Goal: Transaction & Acquisition: Purchase product/service

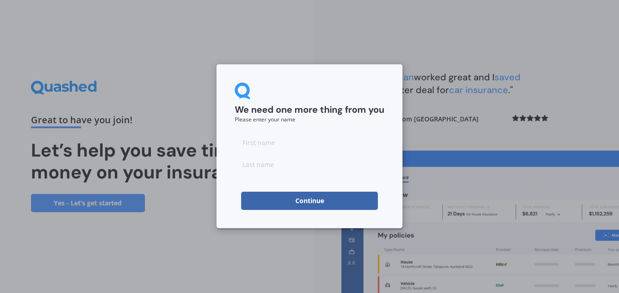
click at [276, 144] on input at bounding box center [309, 142] width 149 height 18
type input "[PERSON_NAME]"
click at [291, 196] on button "Continue" at bounding box center [309, 200] width 137 height 18
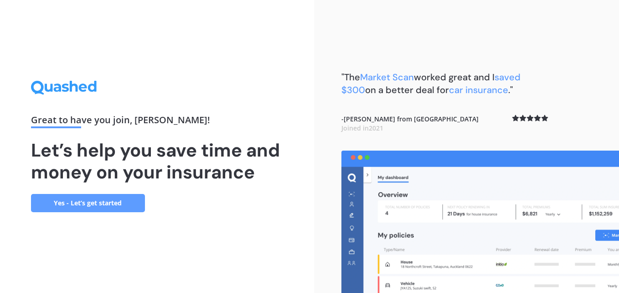
click at [71, 204] on link "Yes - Let’s get started" at bounding box center [88, 203] width 114 height 18
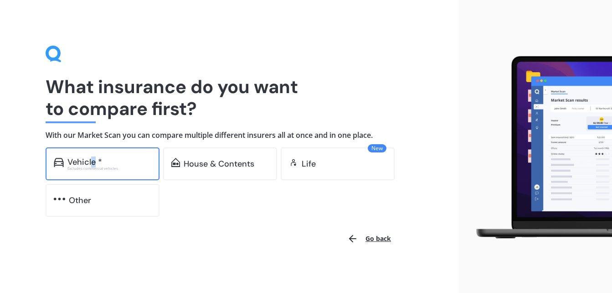
click at [92, 163] on div "Vehicle *" at bounding box center [84, 161] width 35 height 9
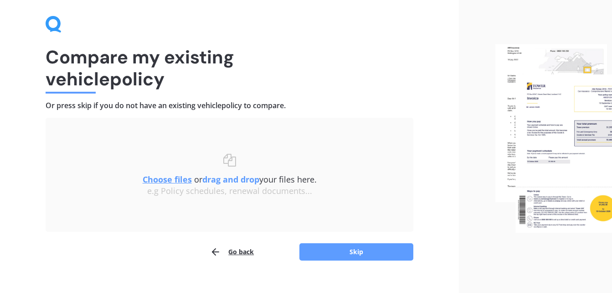
scroll to position [43, 0]
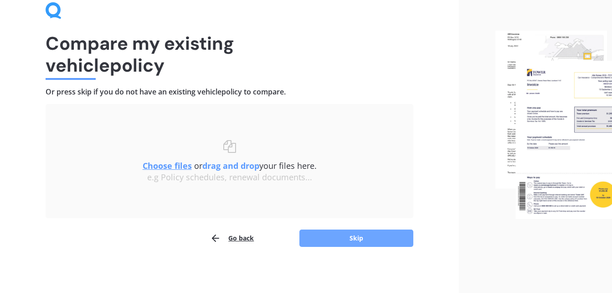
click at [320, 240] on button "Skip" at bounding box center [356, 237] width 114 height 17
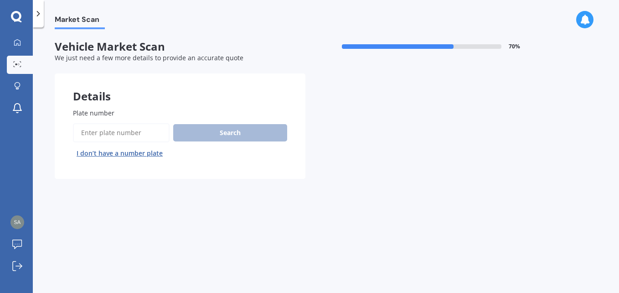
click at [135, 134] on input "Plate number" at bounding box center [121, 132] width 97 height 19
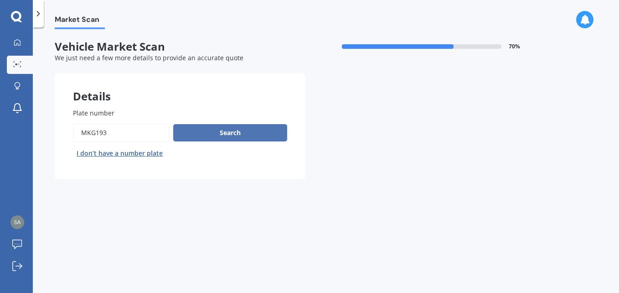
type input "mkg193"
click at [209, 130] on button "Search" at bounding box center [230, 132] width 114 height 17
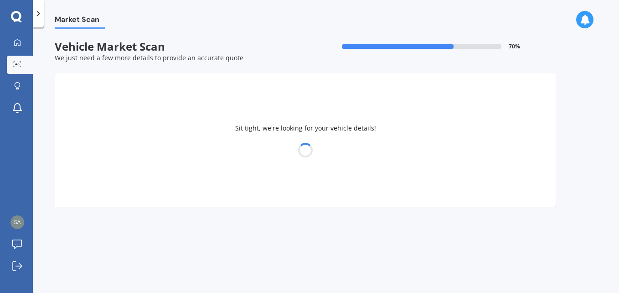
select select "TOYOTA"
select select "VITZ"
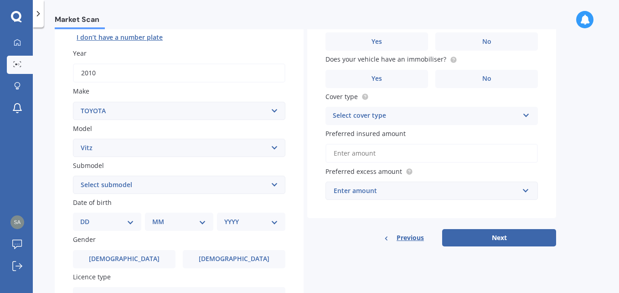
scroll to position [137, 0]
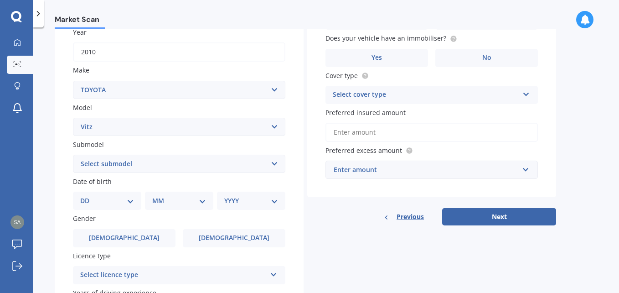
click at [273, 162] on select "Select submodel (All) Hybrid RS RS Turbo" at bounding box center [179, 163] width 212 height 18
click at [68, 155] on div "Plate number Search I don’t have a number plate Year [DATE] Make Select make AC…" at bounding box center [179, 164] width 249 height 423
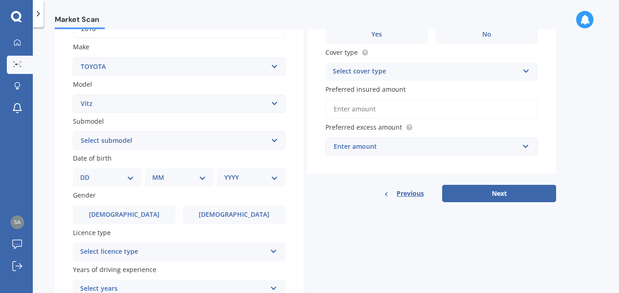
scroll to position [182, 0]
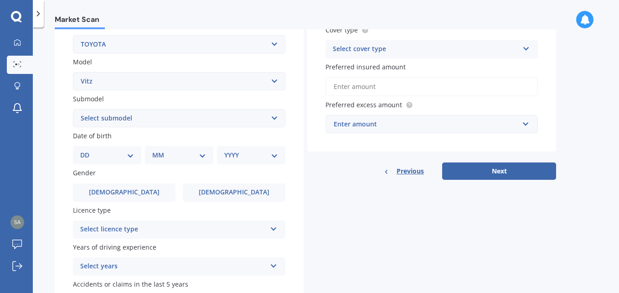
click at [131, 152] on select "DD 01 02 03 04 05 06 07 08 09 10 11 12 13 14 15 16 17 18 19 20 21 22 23 24 25 2…" at bounding box center [107, 155] width 54 height 10
select select "04"
click at [87, 150] on select "DD 01 02 03 04 05 06 07 08 09 10 11 12 13 14 15 16 17 18 19 20 21 22 23 24 25 2…" at bounding box center [107, 155] width 54 height 10
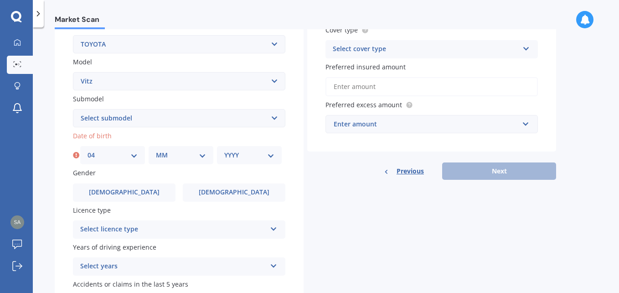
click at [200, 155] on select "MM 01 02 03 04 05 06 07 08 09 10 11 12" at bounding box center [181, 155] width 50 height 10
select select "06"
click at [156, 150] on select "MM 01 02 03 04 05 06 07 08 09 10 11 12" at bounding box center [181, 155] width 50 height 10
click at [270, 154] on select "YYYY 2025 2024 2023 2022 2021 2020 2019 2018 2017 2016 2015 2014 2013 2012 2011…" at bounding box center [249, 155] width 50 height 10
select select "1965"
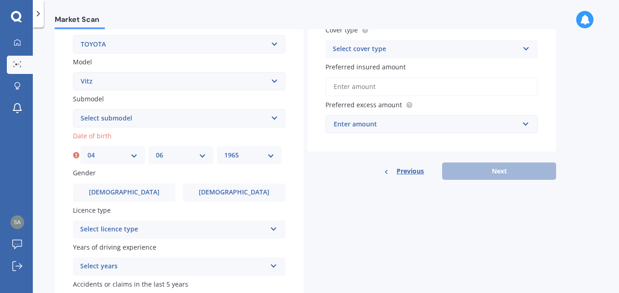
click at [224, 150] on select "YYYY 2025 2024 2023 2022 2021 2020 2019 2018 2017 2016 2015 2014 2013 2012 2011…" at bounding box center [249, 155] width 50 height 10
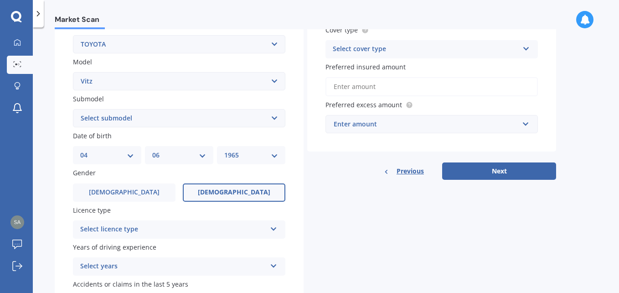
click at [222, 195] on span "[DEMOGRAPHIC_DATA]" at bounding box center [234, 192] width 72 height 8
click at [0, 0] on input "[DEMOGRAPHIC_DATA]" at bounding box center [0, 0] width 0 height 0
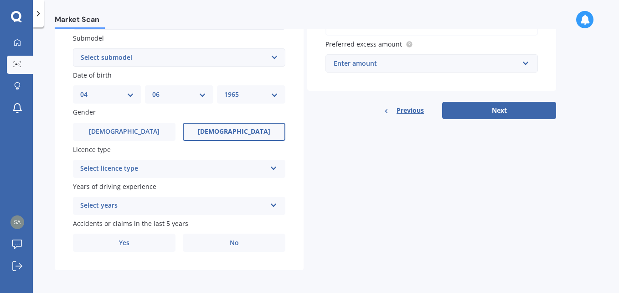
scroll to position [244, 0]
click at [271, 169] on icon at bounding box center [274, 165] width 8 height 6
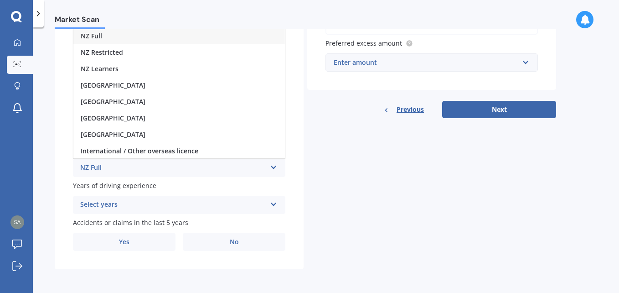
click at [118, 38] on div "NZ Full" at bounding box center [178, 36] width 211 height 16
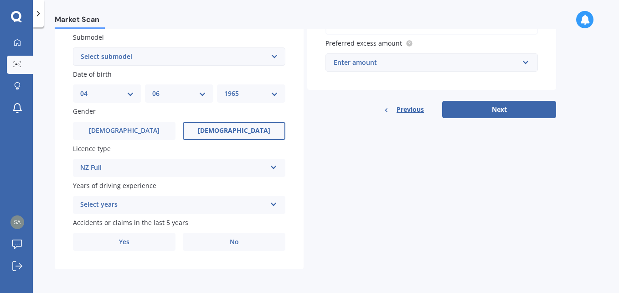
click at [270, 204] on icon at bounding box center [274, 202] width 8 height 6
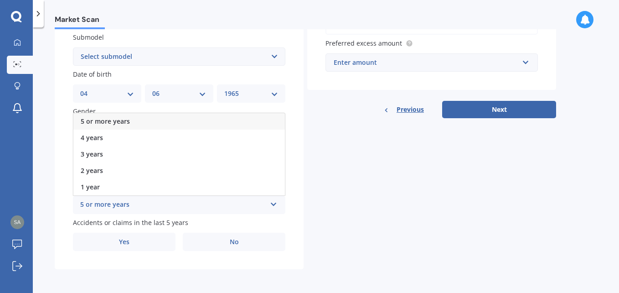
click at [185, 116] on div "5 or more years" at bounding box center [178, 121] width 211 height 16
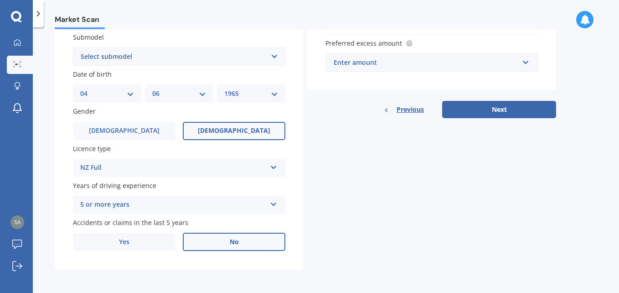
click at [216, 240] on label "No" at bounding box center [234, 241] width 103 height 18
click at [0, 0] on input "No" at bounding box center [0, 0] width 0 height 0
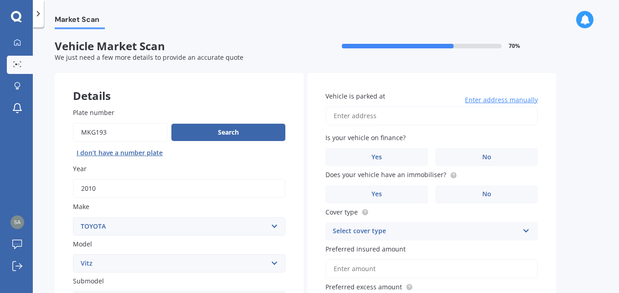
scroll to position [0, 0]
click at [328, 117] on input "Vehicle is parked at" at bounding box center [431, 116] width 212 height 19
type input "[STREET_ADDRESS][PERSON_NAME]"
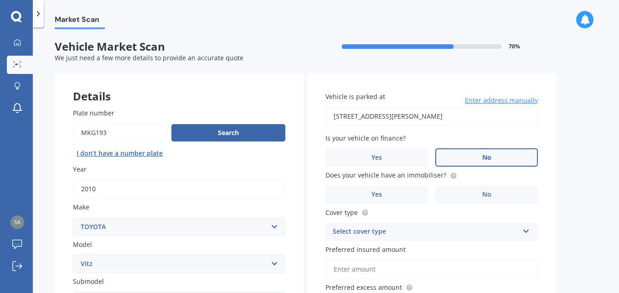
click at [469, 161] on label "No" at bounding box center [486, 157] width 103 height 18
click at [0, 0] on input "No" at bounding box center [0, 0] width 0 height 0
click at [480, 193] on label "No" at bounding box center [486, 194] width 103 height 18
click at [0, 0] on input "No" at bounding box center [0, 0] width 0 height 0
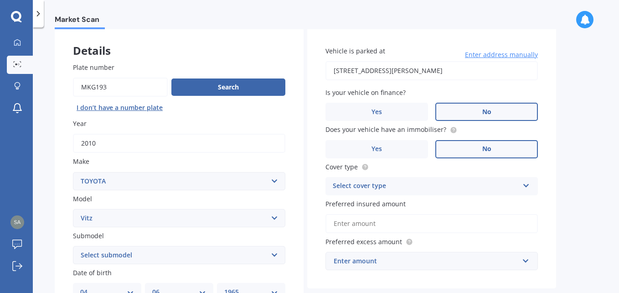
scroll to position [91, 0]
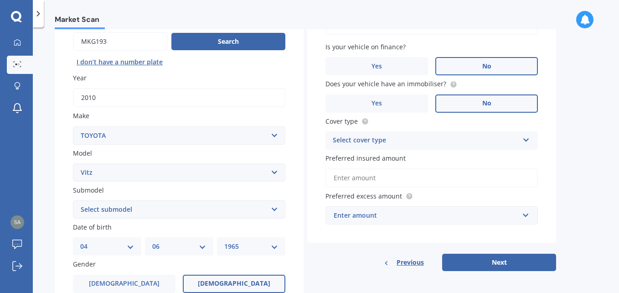
click at [525, 139] on icon at bounding box center [526, 138] width 8 height 6
click at [430, 156] on div "Comprehensive" at bounding box center [431, 158] width 211 height 16
click at [424, 173] on input "Preferred insured amount" at bounding box center [431, 177] width 212 height 19
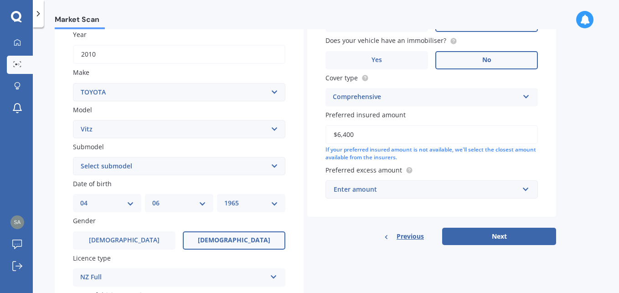
scroll to position [137, 0]
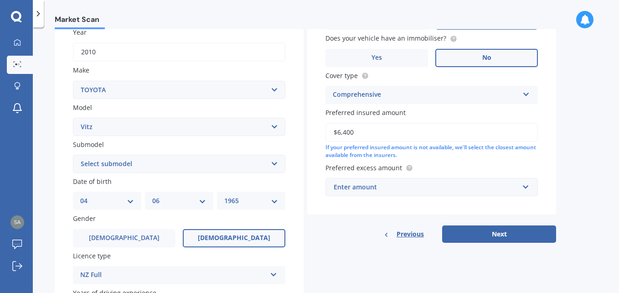
type input "$6,400"
click at [524, 188] on input "text" at bounding box center [428, 186] width 204 height 17
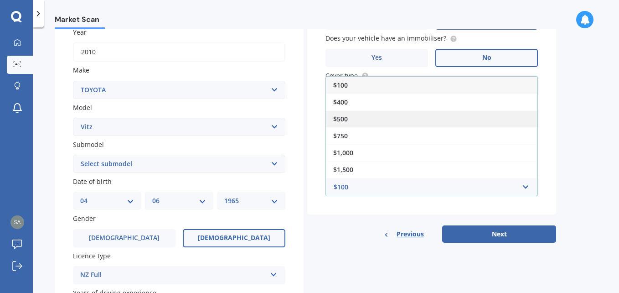
click at [367, 118] on div "$500" at bounding box center [431, 118] width 211 height 17
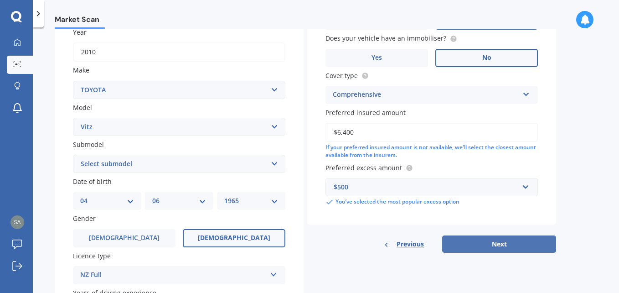
click at [473, 244] on button "Next" at bounding box center [499, 243] width 114 height 17
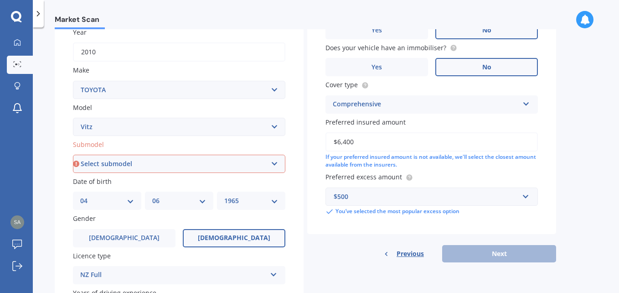
click at [275, 164] on select "Select submodel (All) Hybrid RS RS Turbo" at bounding box center [179, 163] width 212 height 18
select select "(ALL)"
click at [73, 154] on select "Select submodel (All) Hybrid RS RS Turbo" at bounding box center [179, 163] width 212 height 18
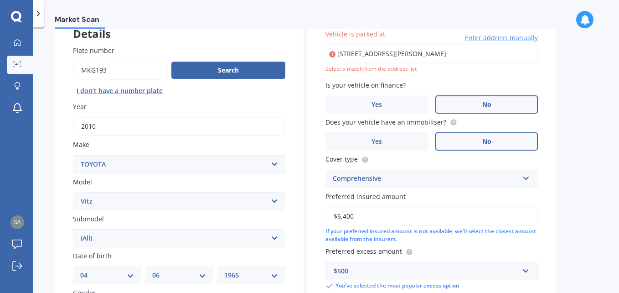
scroll to position [0, 38]
click at [378, 58] on input "[STREET_ADDRESS][PERSON_NAME]" at bounding box center [431, 53] width 212 height 19
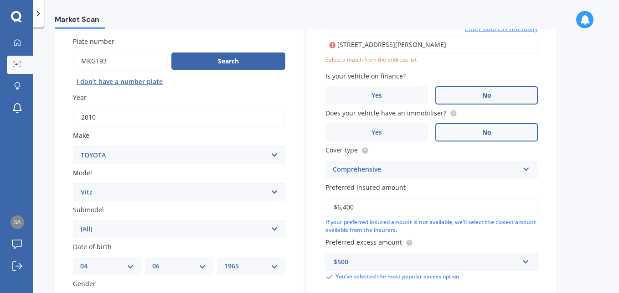
scroll to position [17, 0]
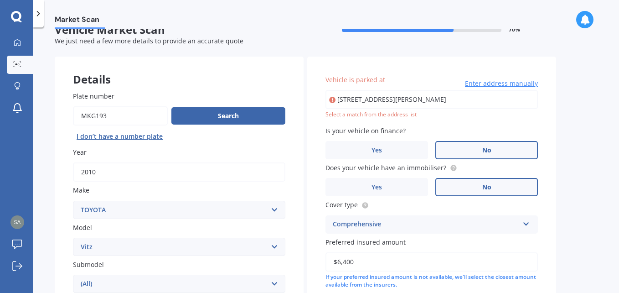
click at [469, 99] on input "[STREET_ADDRESS][PERSON_NAME]" at bounding box center [431, 99] width 212 height 19
type input "[STREET_ADDRESS][PERSON_NAME]"
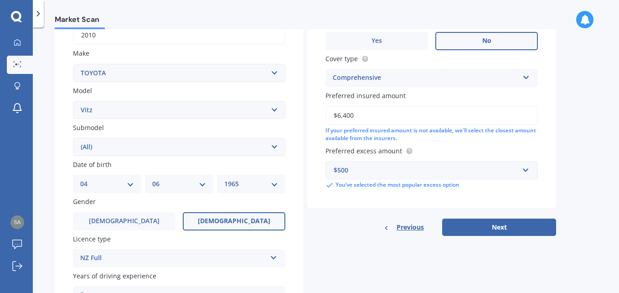
scroll to position [199, 0]
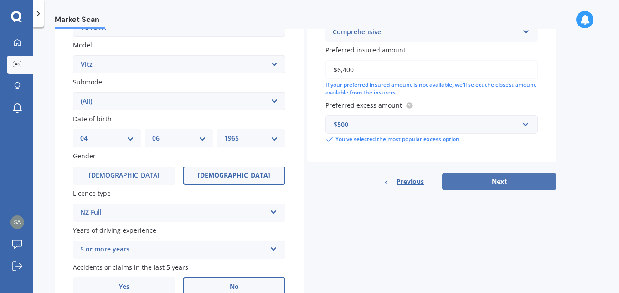
click at [505, 180] on button "Next" at bounding box center [499, 181] width 114 height 17
select select "04"
select select "06"
select select "1965"
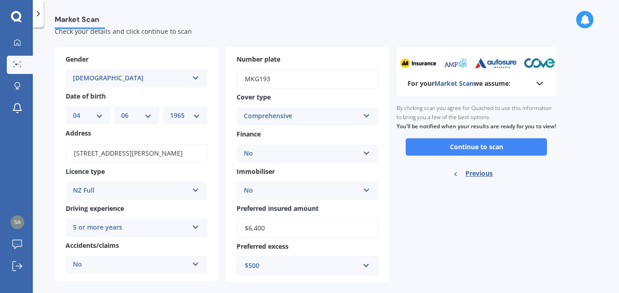
scroll to position [39, 0]
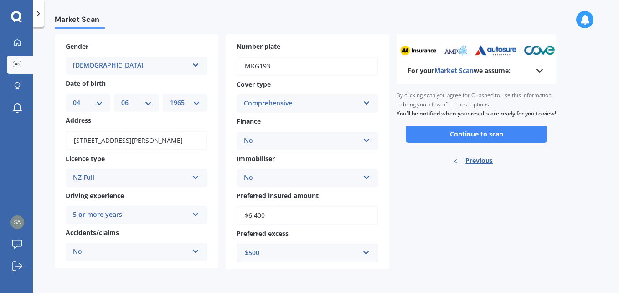
click at [424, 143] on button "Continue to scan" at bounding box center [476, 133] width 141 height 17
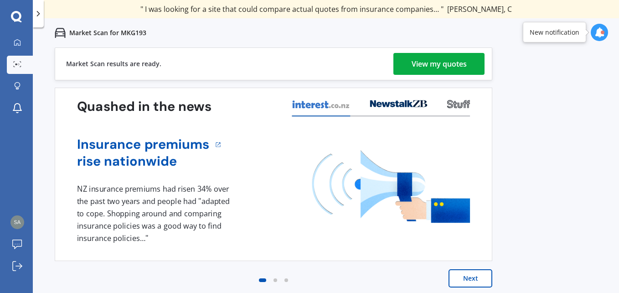
click at [418, 63] on div "View my quotes" at bounding box center [438, 64] width 55 height 22
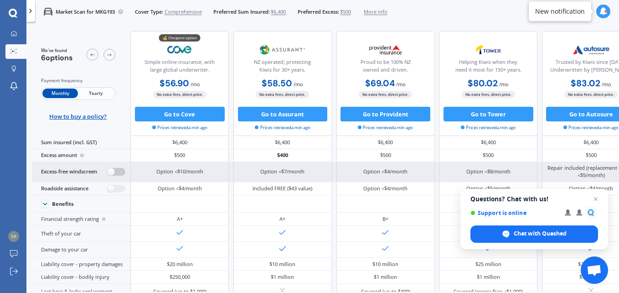
click at [116, 172] on label at bounding box center [117, 172] width 18 height 8
radio input "true"
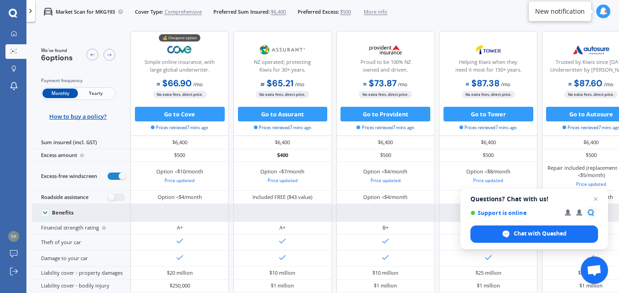
click at [45, 211] on icon at bounding box center [44, 212] width 7 height 7
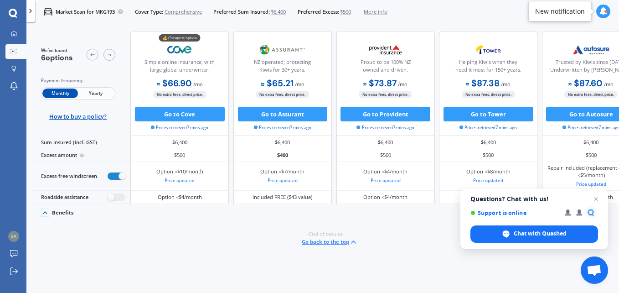
click at [45, 211] on icon at bounding box center [44, 212] width 7 height 7
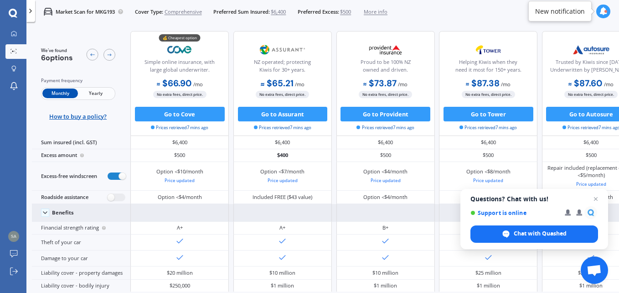
click at [103, 92] on span "Yearly" at bounding box center [96, 93] width 36 height 10
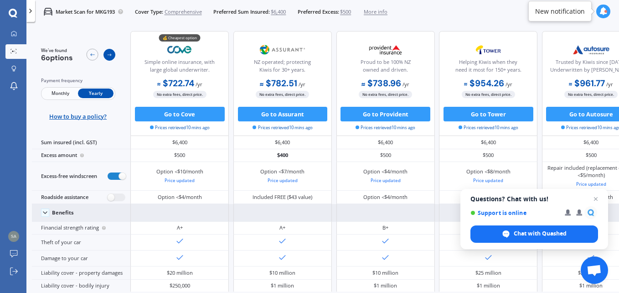
click at [107, 54] on icon at bounding box center [110, 55] width 6 height 6
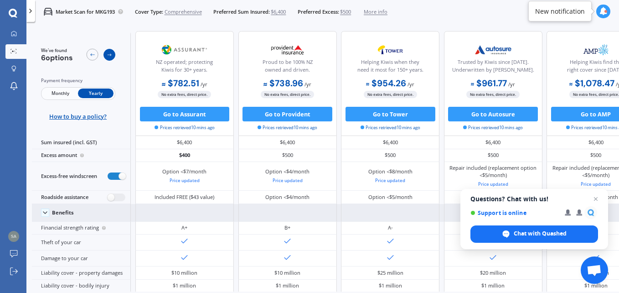
scroll to position [0, 123]
click at [107, 54] on icon at bounding box center [110, 55] width 6 height 6
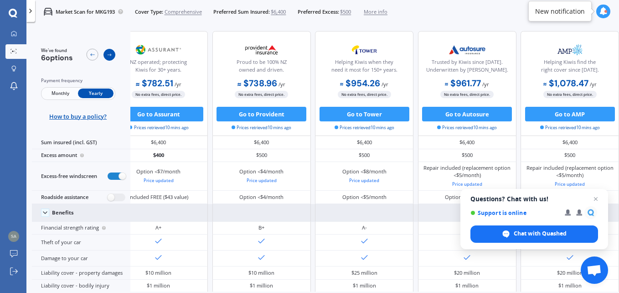
scroll to position [0, 159]
click at [107, 54] on icon at bounding box center [110, 55] width 6 height 6
click at [598, 11] on div at bounding box center [603, 12] width 14 height 14
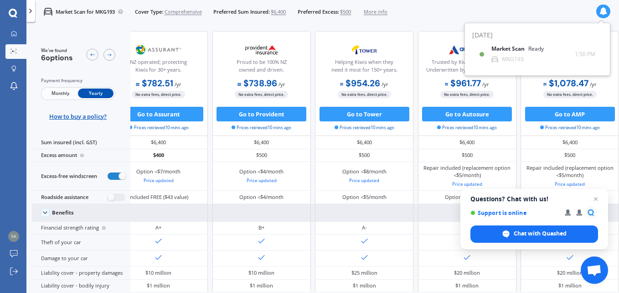
click at [553, 8] on div "Market Scan for MKG193 Cover Type: Comprehensive Preferred Sum Insured: $6,400 …" at bounding box center [322, 11] width 592 height 23
